Goal: Find specific page/section: Find specific page/section

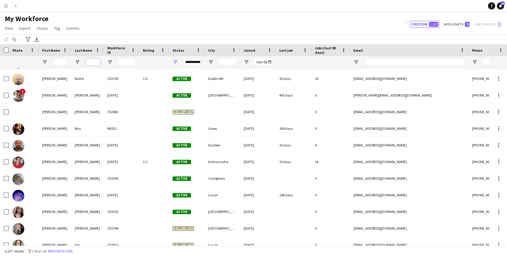
click at [94, 64] on input "Last Name Filter Input" at bounding box center [92, 61] width 15 height 7
click at [62, 62] on input "First Name Filter Input" at bounding box center [60, 61] width 15 height 7
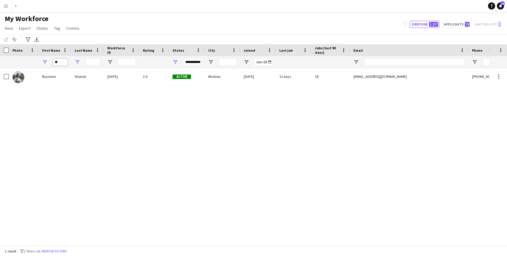
type input "*"
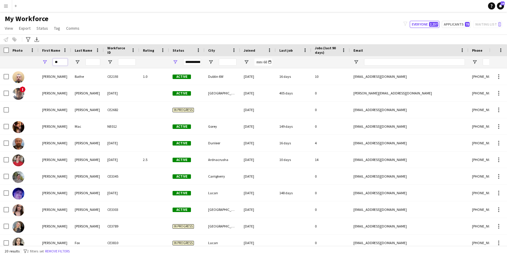
type input "*"
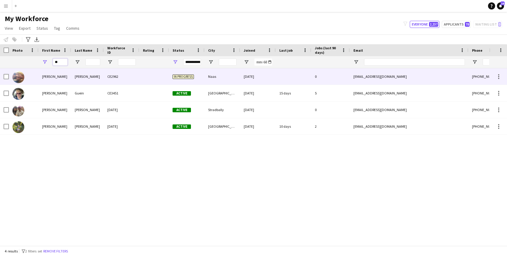
type input "*"
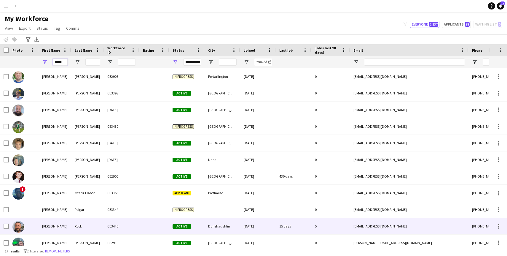
scroll to position [2, 0]
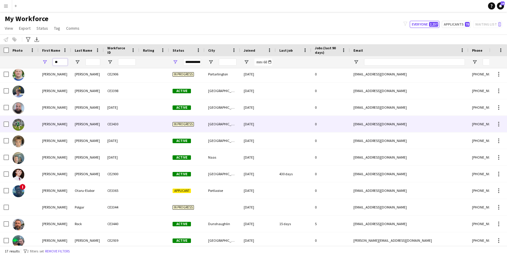
type input "*"
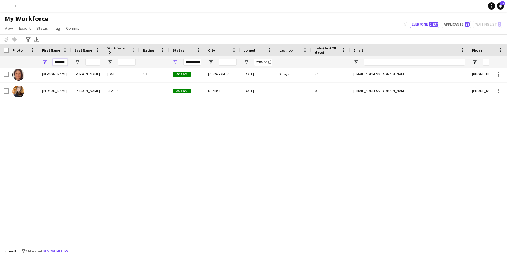
scroll to position [0, 0]
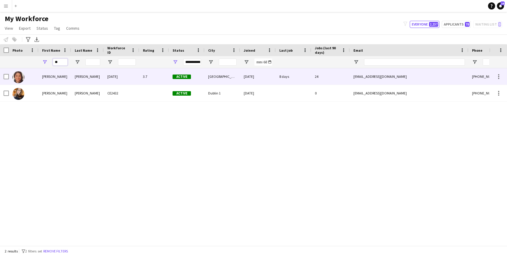
type input "*"
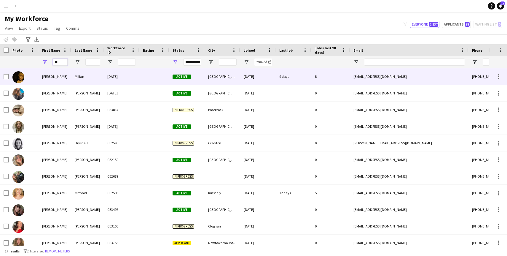
type input "*"
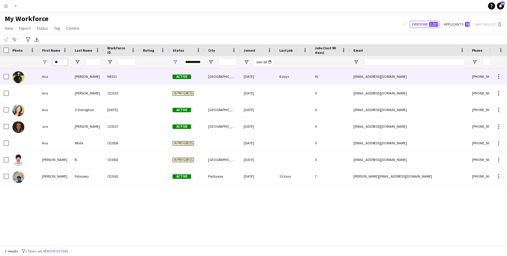
type input "*"
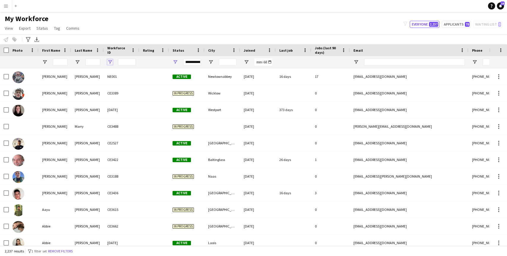
click at [109, 60] on span "Open Filter Menu" at bounding box center [109, 61] width 5 height 5
click at [111, 63] on span "Open Filter Menu" at bounding box center [109, 61] width 5 height 5
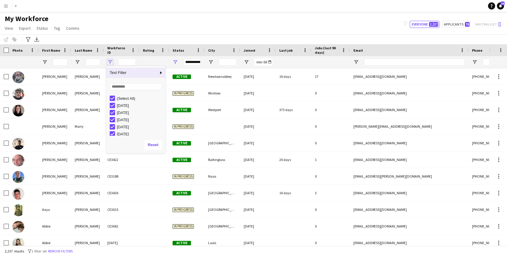
click at [111, 63] on span "Open Filter Menu" at bounding box center [109, 61] width 5 height 5
click at [122, 37] on div "Notify workforce Add to tag Select at least one crew to tag him or her. Advance…" at bounding box center [253, 39] width 507 height 10
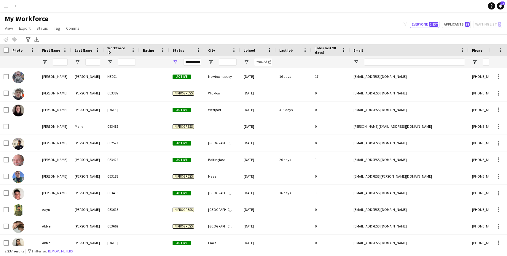
click at [121, 50] on span "Workforce ID" at bounding box center [117, 50] width 21 height 9
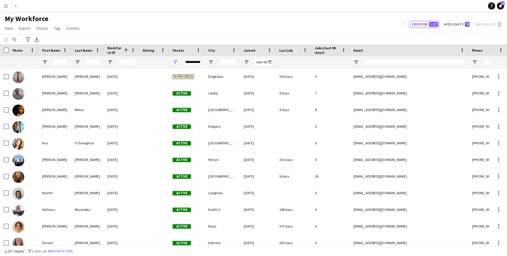
click at [120, 49] on span "Workforce ID" at bounding box center [114, 50] width 14 height 9
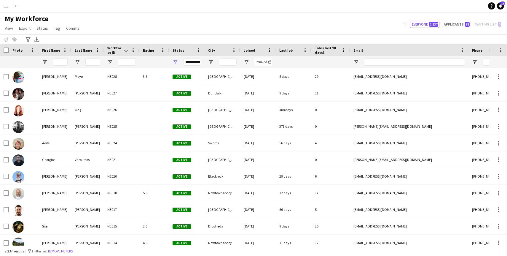
click at [120, 49] on span "Workforce ID" at bounding box center [114, 50] width 14 height 9
